Goal: Transaction & Acquisition: Purchase product/service

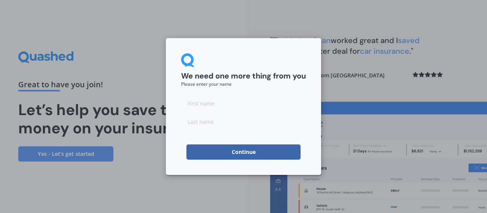
click at [241, 107] on input at bounding box center [243, 103] width 125 height 15
type input "[PERSON_NAME]"
type input "Ewertowska"
click at [241, 150] on button "Continue" at bounding box center [244, 151] width 114 height 15
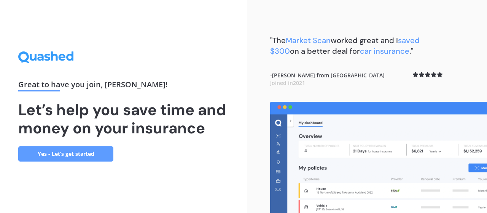
click at [95, 155] on link "Yes - Let’s get started" at bounding box center [65, 153] width 95 height 15
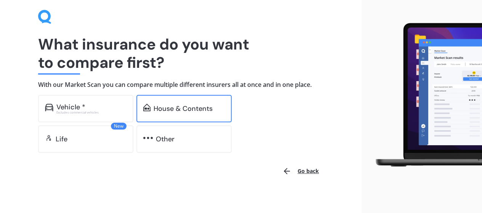
scroll to position [33, 0]
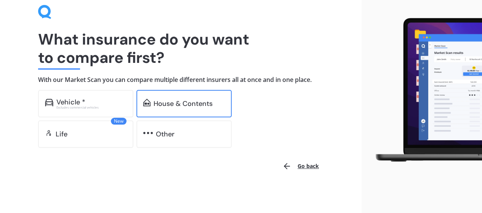
click at [168, 104] on div "House & Contents" at bounding box center [182, 104] width 59 height 8
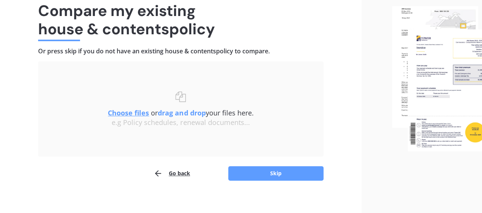
scroll to position [67, 0]
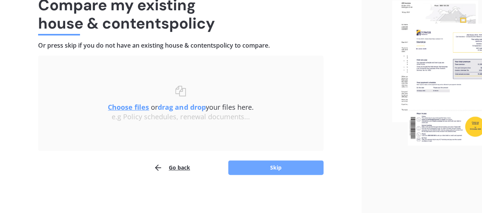
click at [257, 160] on button "Skip" at bounding box center [275, 167] width 95 height 14
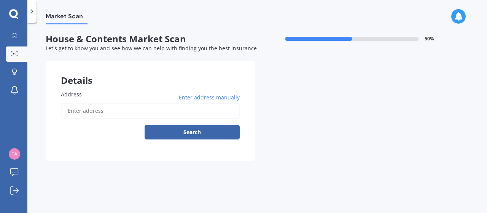
click at [133, 113] on input "Address" at bounding box center [150, 111] width 179 height 16
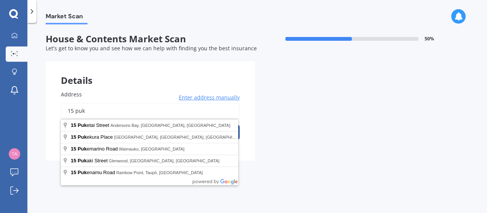
drag, startPoint x: 121, startPoint y: 115, endPoint x: 39, endPoint y: 112, distance: 82.7
click at [39, 112] on div "Market Scan House & Contents Market Scan 50 % Let's get to know you and see how…" at bounding box center [257, 119] width 460 height 190
paste input "Pukakaho Lane, Papatoetoe, [GEOGRAPHIC_DATA]"
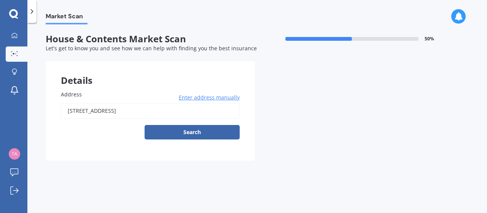
type input "[STREET_ADDRESS]"
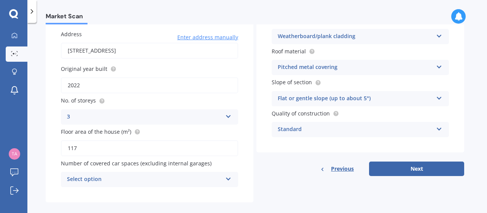
scroll to position [70, 0]
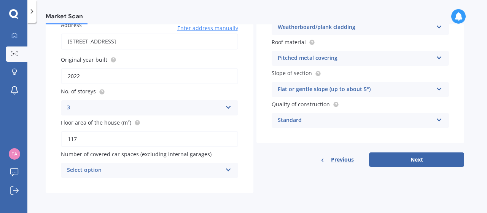
click at [163, 164] on div "Select option 0 1 2 3 4 5+" at bounding box center [149, 170] width 177 height 15
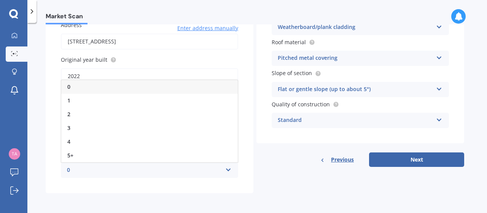
click at [85, 85] on div "0" at bounding box center [149, 87] width 177 height 14
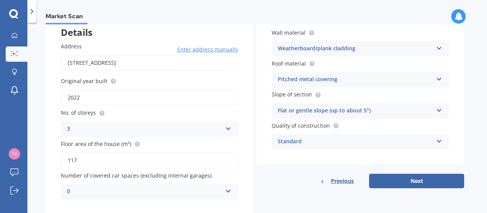
scroll to position [51, 0]
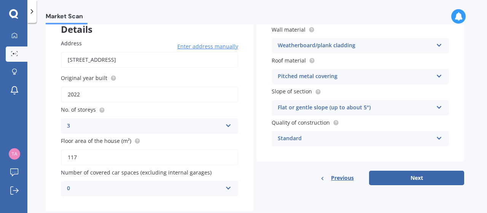
drag, startPoint x: 94, startPoint y: 156, endPoint x: 60, endPoint y: 157, distance: 33.5
click at [60, 157] on div "Address [STREET_ADDRESS] Enter address manually Search Original year built 2022…" at bounding box center [150, 117] width 208 height 187
click at [112, 175] on span "Number of covered car spaces (excluding internal garages)" at bounding box center [136, 172] width 151 height 7
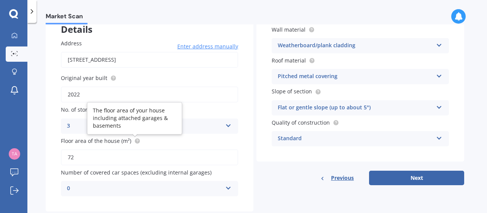
click at [137, 141] on icon at bounding box center [138, 140] width 2 height 2
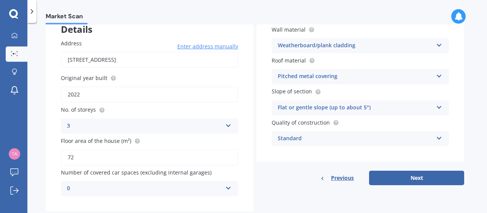
drag, startPoint x: 75, startPoint y: 156, endPoint x: 45, endPoint y: 155, distance: 30.5
click at [45, 155] on div "Market Scan House & Contents Market Scan 50 % Let's get to know you and see how…" at bounding box center [257, 119] width 460 height 190
type input "117"
click at [209, 145] on div "Floor area of the house (m²) 117" at bounding box center [149, 151] width 177 height 29
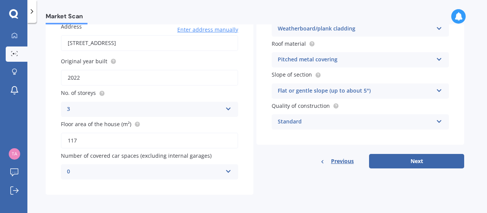
scroll to position [70, 0]
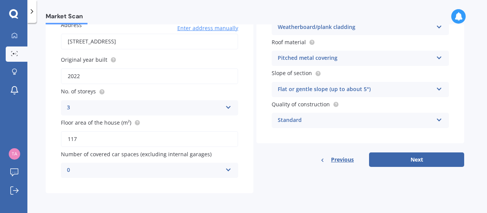
click at [359, 86] on div "Flat or gentle slope (up to about 5°)" at bounding box center [355, 89] width 155 height 9
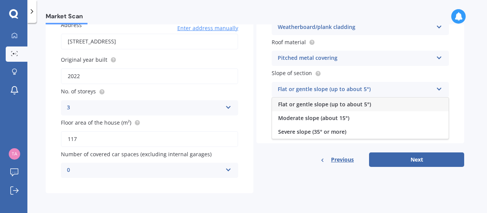
click at [359, 86] on div "Flat or gentle slope (up to about 5°)" at bounding box center [355, 89] width 155 height 9
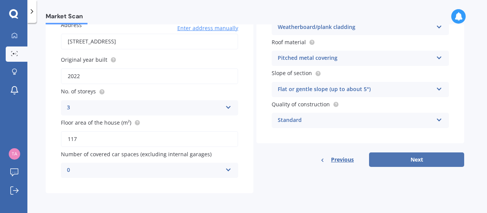
click at [412, 163] on button "Next" at bounding box center [416, 159] width 95 height 14
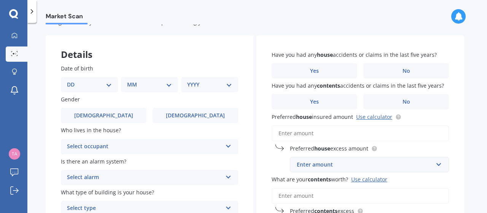
scroll to position [26, 0]
click at [98, 86] on select "DD 01 02 03 04 05 06 07 08 09 10 11 12 13 14 15 16 17 18 19 20 21 22 23 24 25 2…" at bounding box center [89, 84] width 45 height 8
select select "08"
click at [73, 80] on select "DD 01 02 03 04 05 06 07 08 09 10 11 12 13 14 15 16 17 18 19 20 21 22 23 24 25 2…" at bounding box center [89, 84] width 45 height 8
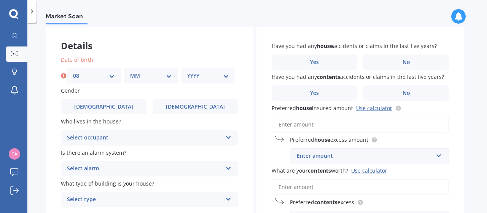
scroll to position [35, 0]
click at [152, 79] on select "MM 01 02 03 04 05 06 07 08 09 10 11 12" at bounding box center [151, 75] width 42 height 8
select select "12"
click at [130, 71] on select "MM 01 02 03 04 05 06 07 08 09 10 11 12" at bounding box center [151, 75] width 42 height 8
click at [202, 78] on select "YYYY 2009 2008 2007 2006 2005 2004 2003 2002 2001 2000 1999 1998 1997 1996 1995…" at bounding box center [208, 75] width 42 height 8
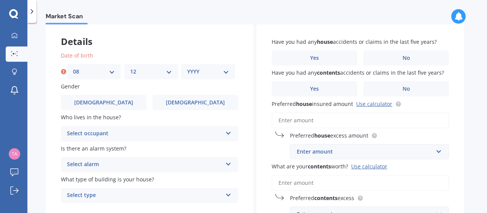
scroll to position [41, 0]
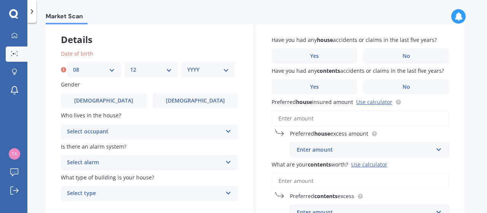
click at [203, 72] on select "YYYY 2009 2008 2007 2006 2005 2004 2003 2002 2001 2000 1999 1998 1997 1996 1995…" at bounding box center [208, 69] width 42 height 8
select select "1995"
click at [187, 65] on select "YYYY 2009 2008 2007 2006 2005 2004 2003 2002 2001 2000 1999 1998 1997 1996 1995…" at bounding box center [208, 69] width 42 height 8
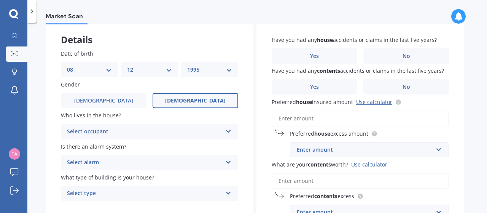
click at [203, 100] on span "[DEMOGRAPHIC_DATA]" at bounding box center [195, 100] width 61 height 6
click at [0, 0] on input "[DEMOGRAPHIC_DATA]" at bounding box center [0, 0] width 0 height 0
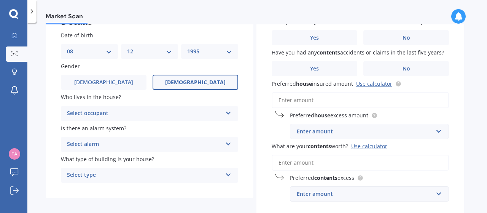
scroll to position [61, 0]
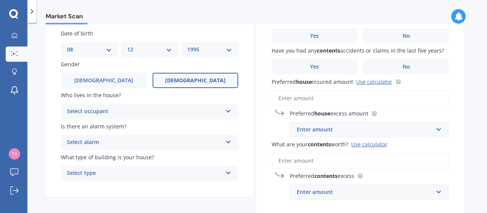
click at [148, 118] on div "Select occupant Owner Owner + Boarder" at bounding box center [149, 111] width 177 height 15
click at [137, 126] on div "Owner" at bounding box center [149, 127] width 177 height 14
click at [143, 140] on div "Select alarm" at bounding box center [144, 142] width 155 height 9
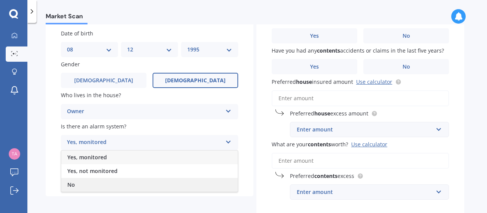
click at [107, 181] on div "No" at bounding box center [149, 185] width 177 height 14
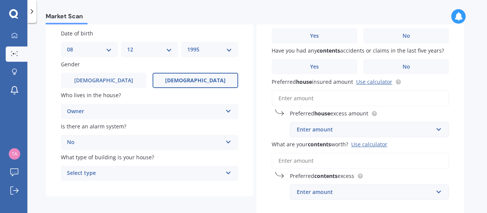
click at [112, 172] on div "Select type" at bounding box center [144, 173] width 155 height 9
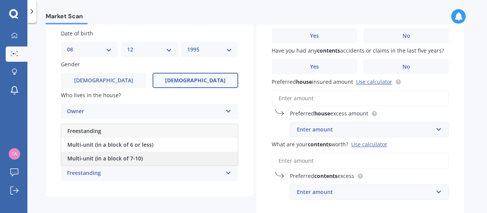
click at [118, 157] on span "Multi-unit (in a block of 7-10)" at bounding box center [104, 158] width 75 height 7
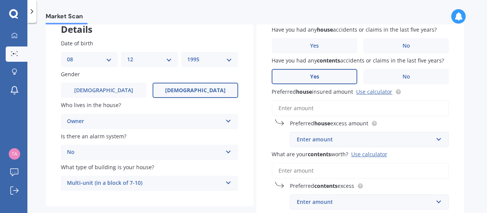
scroll to position [0, 0]
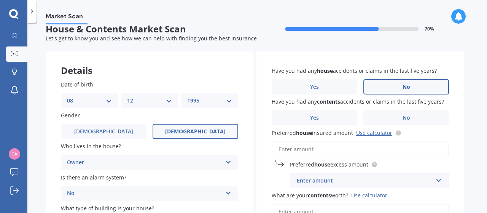
click at [401, 86] on label "No" at bounding box center [407, 86] width 86 height 15
click at [0, 0] on input "No" at bounding box center [0, 0] width 0 height 0
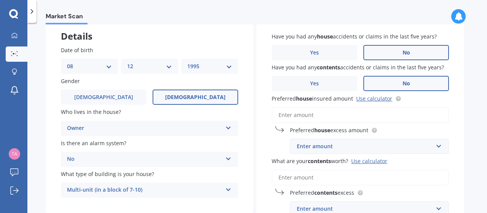
click at [402, 78] on label "No" at bounding box center [407, 83] width 86 height 15
click at [0, 0] on input "No" at bounding box center [0, 0] width 0 height 0
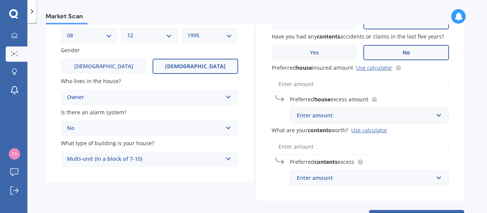
scroll to position [84, 0]
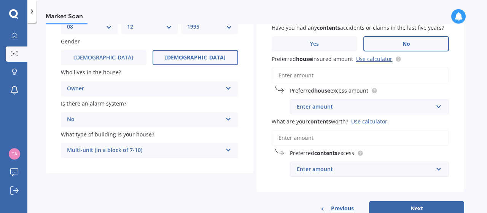
click at [337, 74] on input "Preferred house insured amount Use calculator" at bounding box center [360, 75] width 177 height 16
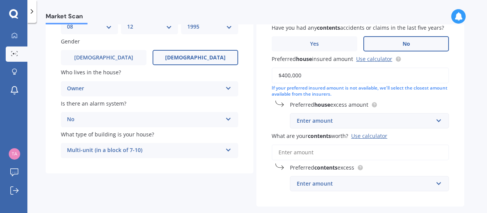
type input "$400,000"
click at [316, 124] on div "Enter amount" at bounding box center [365, 120] width 136 height 8
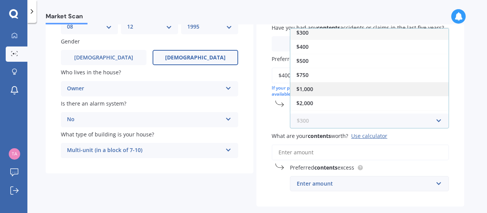
scroll to position [2, 0]
click at [308, 87] on span "$1,000" at bounding box center [305, 89] width 17 height 7
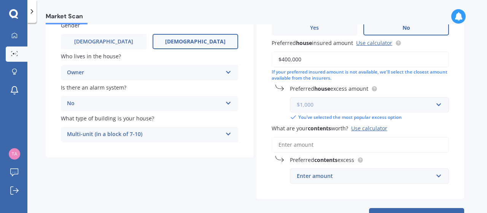
scroll to position [103, 0]
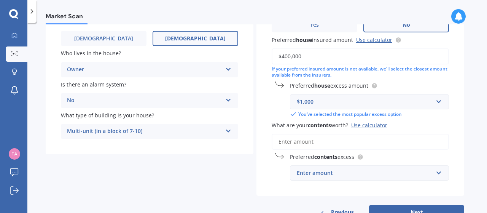
click at [310, 142] on input "What are your contents worth? Use calculator" at bounding box center [360, 142] width 177 height 16
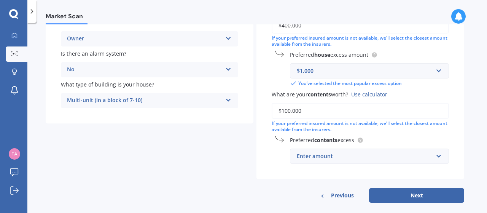
scroll to position [138, 0]
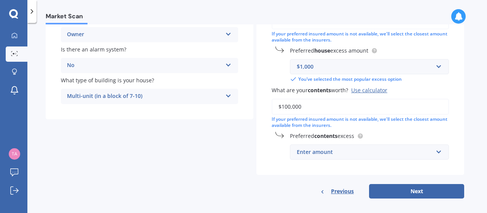
type input "$100,000"
click at [320, 156] on div "Enter amount" at bounding box center [365, 152] width 136 height 8
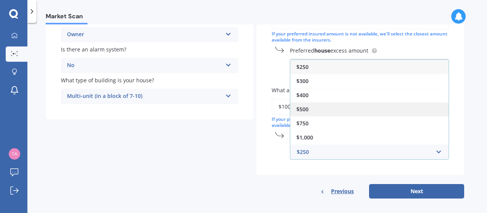
click at [305, 110] on span "$500" at bounding box center [303, 108] width 12 height 7
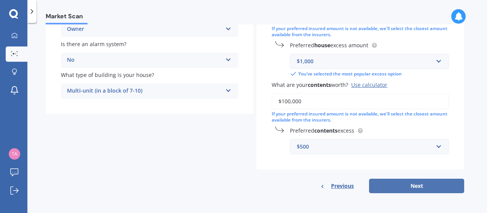
click at [392, 184] on button "Next" at bounding box center [416, 186] width 95 height 14
select select "08"
select select "12"
select select "1995"
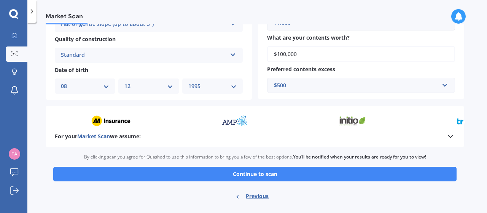
scroll to position [298, 0]
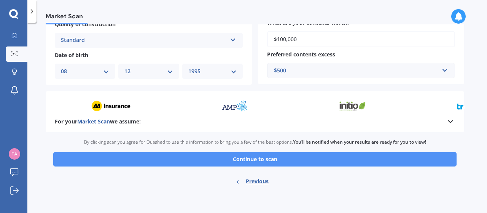
click at [261, 156] on button "Continue to scan" at bounding box center [255, 159] width 404 height 14
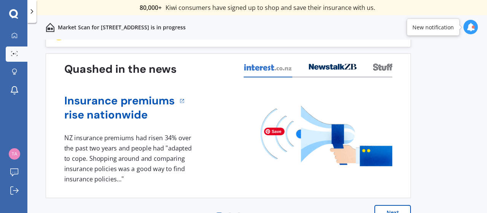
scroll to position [33, 0]
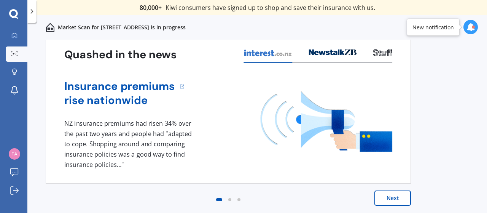
click at [384, 200] on button "Next" at bounding box center [393, 197] width 37 height 15
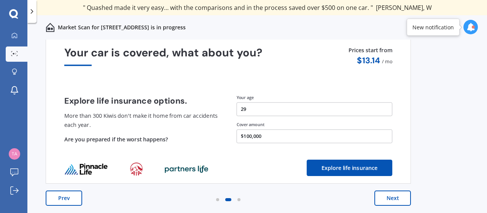
click at [388, 202] on button "Next" at bounding box center [393, 197] width 37 height 15
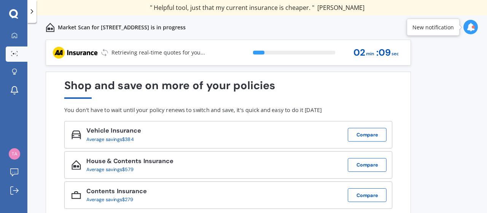
scroll to position [0, 0]
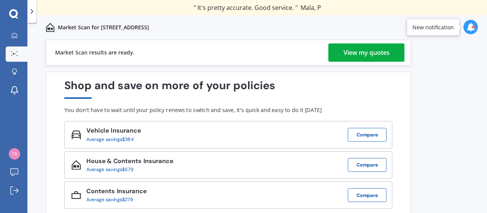
click at [365, 56] on div "View my quotes" at bounding box center [367, 52] width 46 height 18
